Goal: Information Seeking & Learning: Learn about a topic

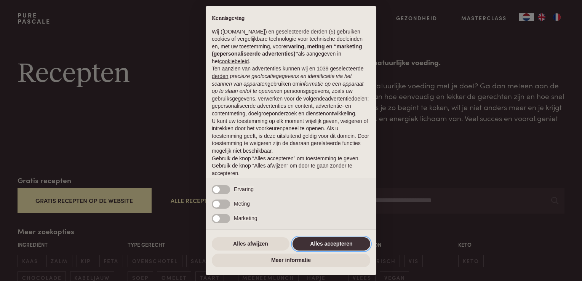
click at [320, 242] on button "Alles accepteren" at bounding box center [332, 244] width 78 height 14
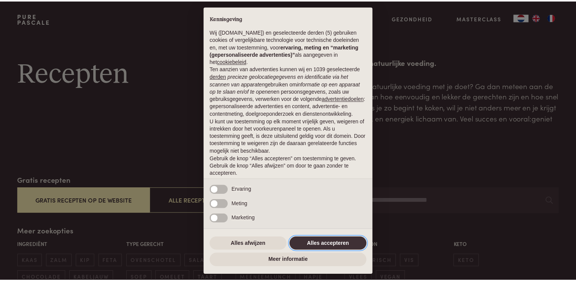
scroll to position [25, 0]
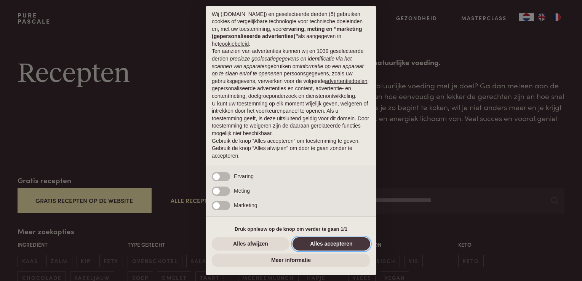
click at [307, 246] on button "Alles accepteren" at bounding box center [332, 244] width 78 height 14
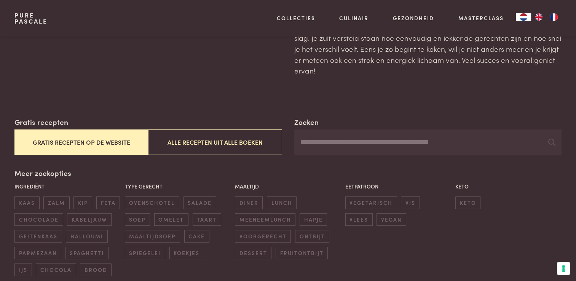
scroll to position [76, 0]
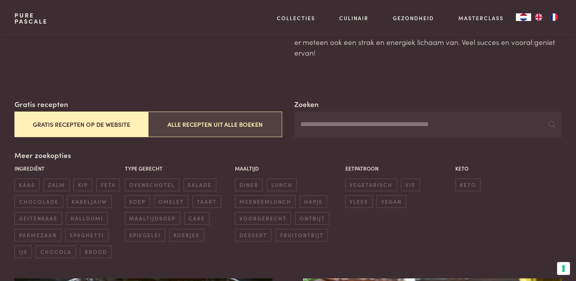
click at [221, 124] on button "Alle recepten uit alle boeken" at bounding box center [215, 125] width 134 height 26
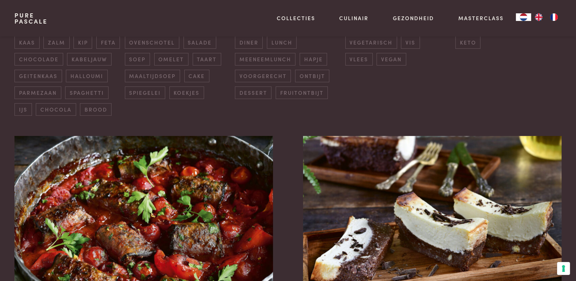
scroll to position [181, 0]
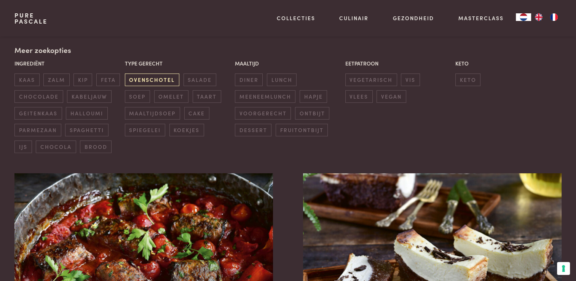
click at [147, 80] on span "ovenschotel" at bounding box center [152, 80] width 54 height 13
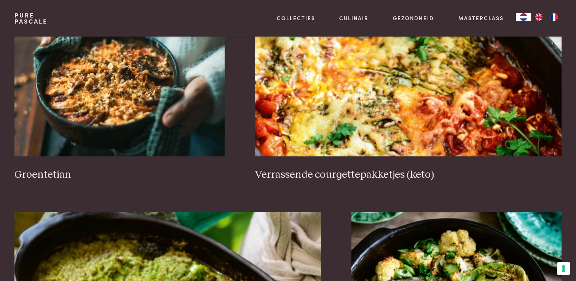
scroll to position [1189, 0]
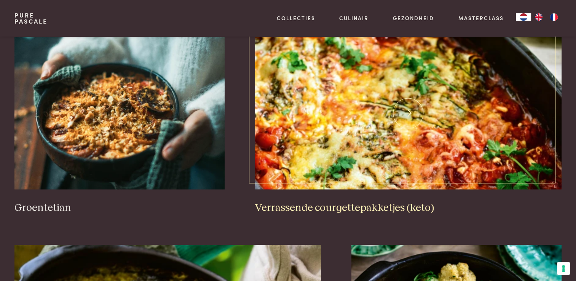
click at [375, 165] on img at bounding box center [408, 113] width 307 height 152
